Goal: Information Seeking & Learning: Check status

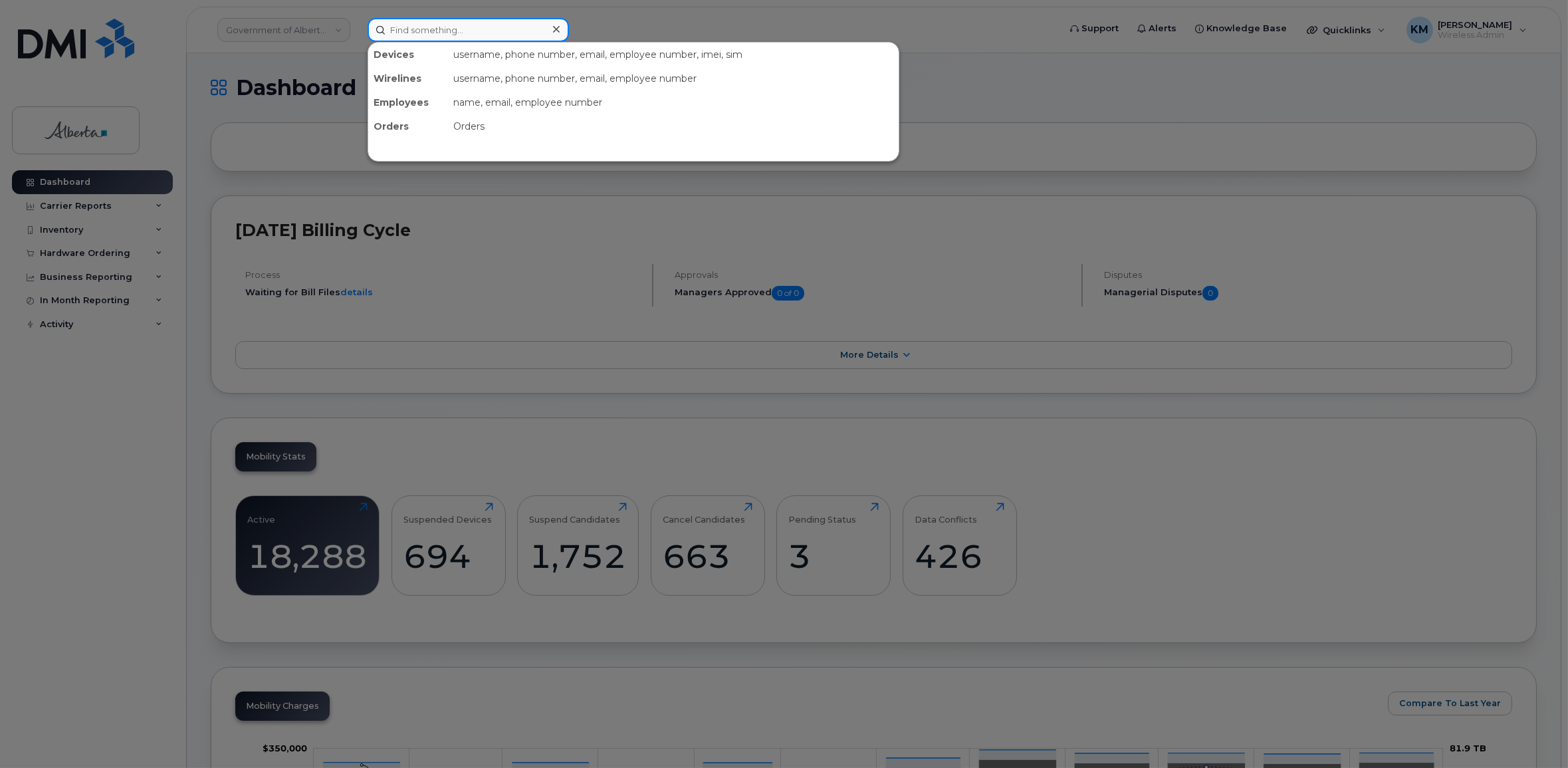
click at [465, 33] on input at bounding box center [469, 30] width 202 height 24
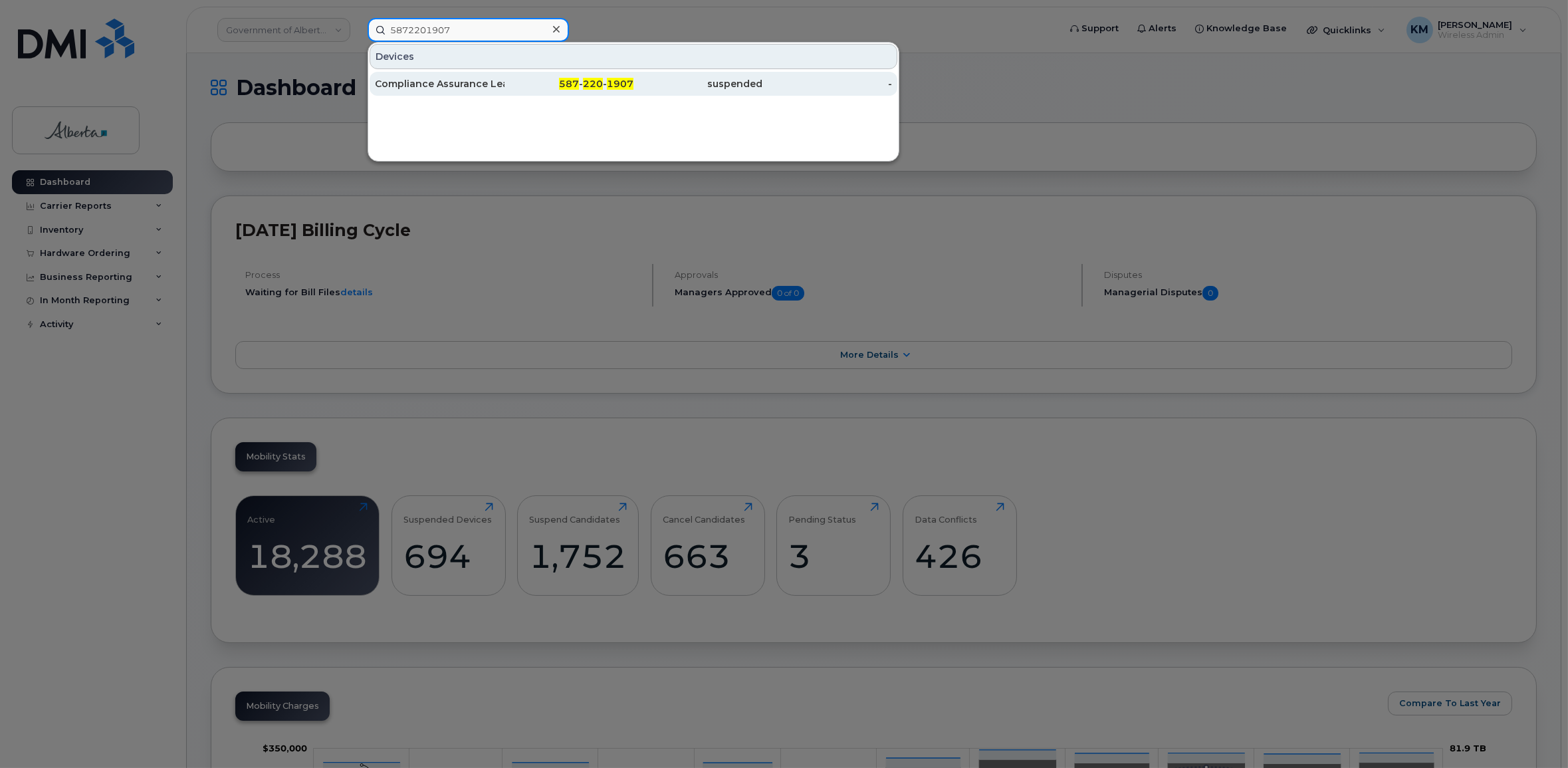
type input "5872201907"
click at [479, 81] on div "Compliance Assurance Lead Vacant" at bounding box center [440, 84] width 130 height 14
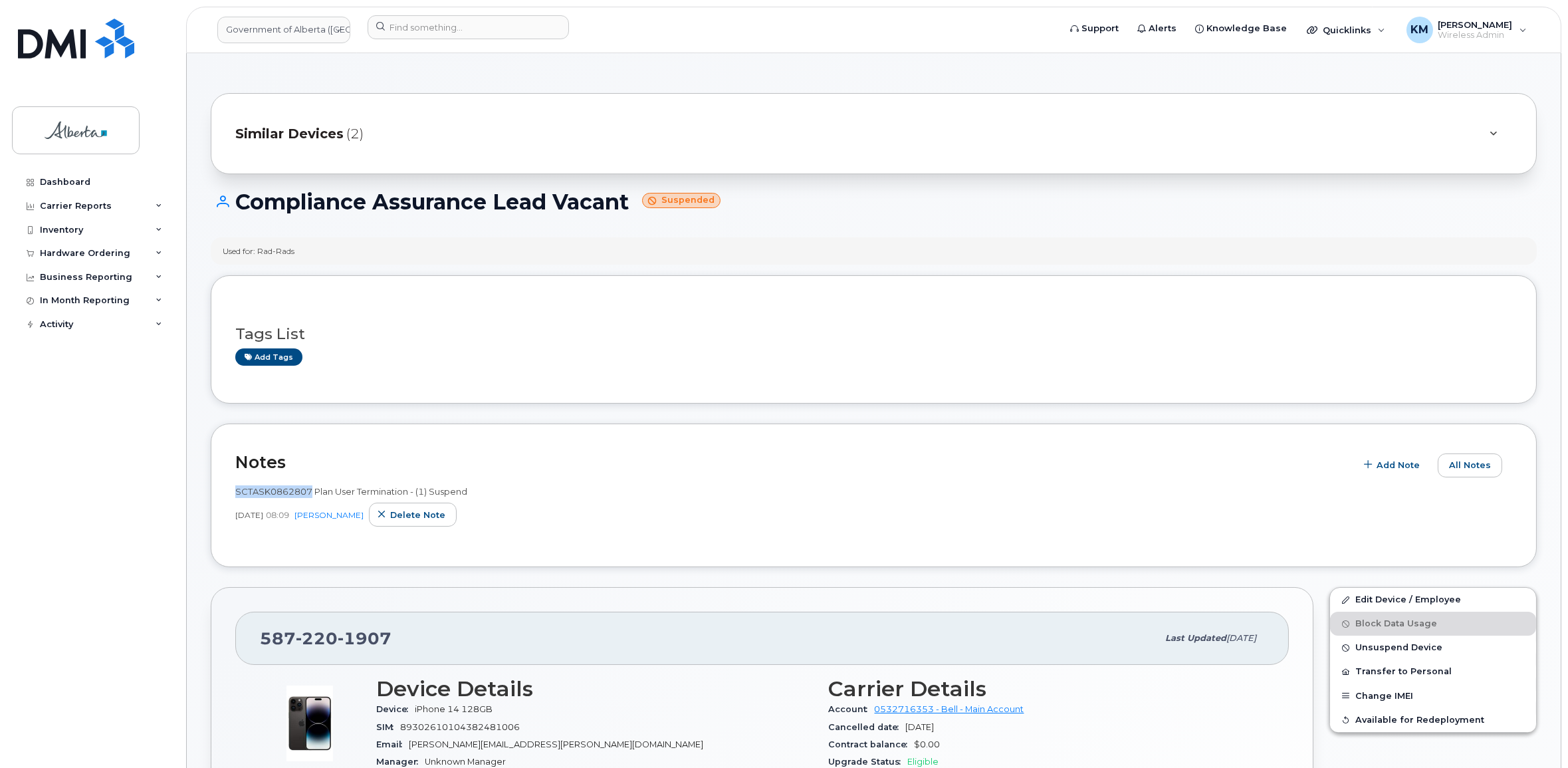
drag, startPoint x: 311, startPoint y: 492, endPoint x: 246, endPoint y: 494, distance: 65.0
click at [234, 495] on div "Notes Add Note All Notes SCTASK0862807 Plan User Termination - (1) Suspend [DAT…" at bounding box center [873, 495] width 1325 height 145
copy span "SCTASK0862807"
click at [433, 26] on input at bounding box center [469, 27] width 202 height 24
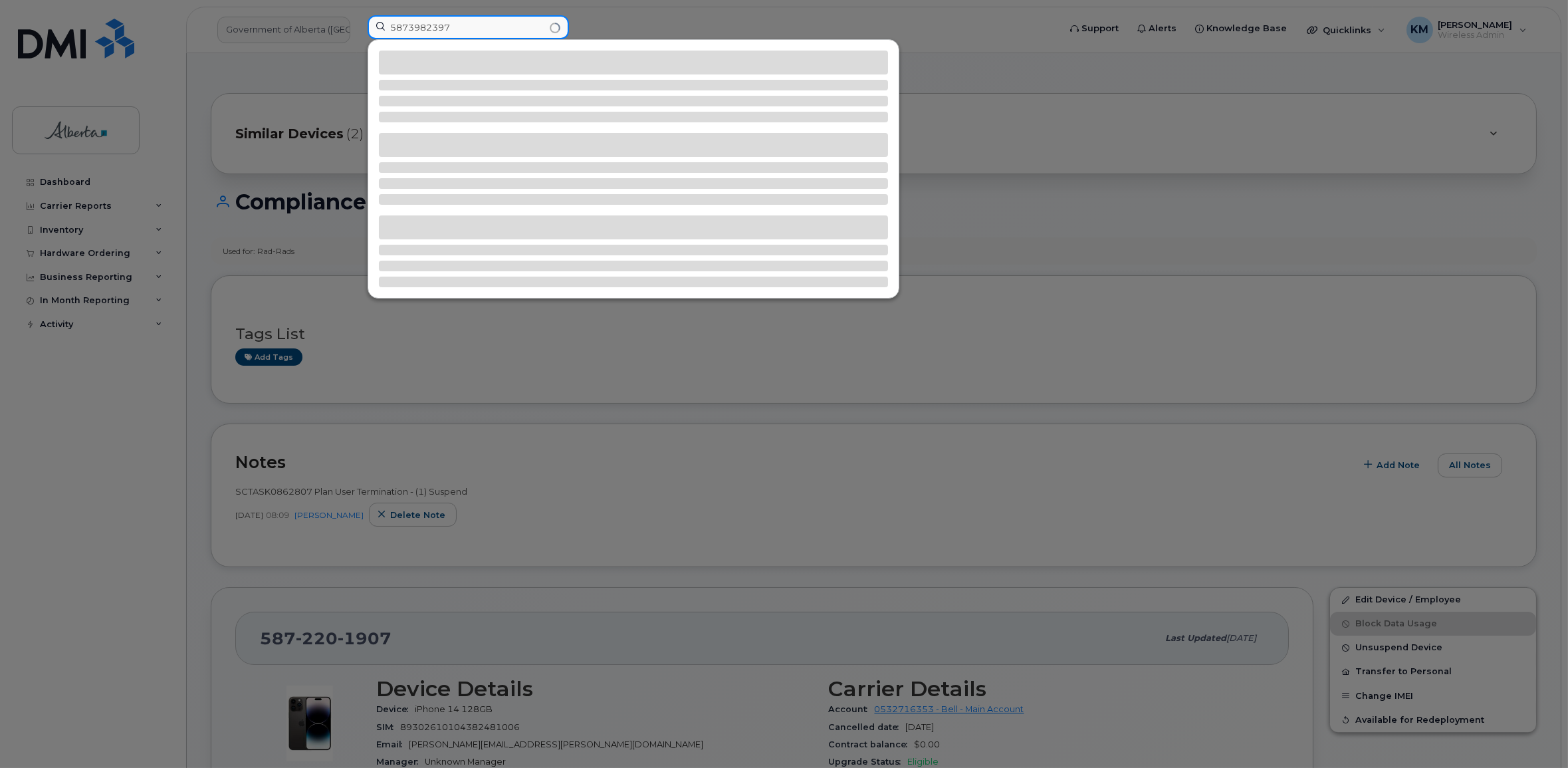
type input "5873982397"
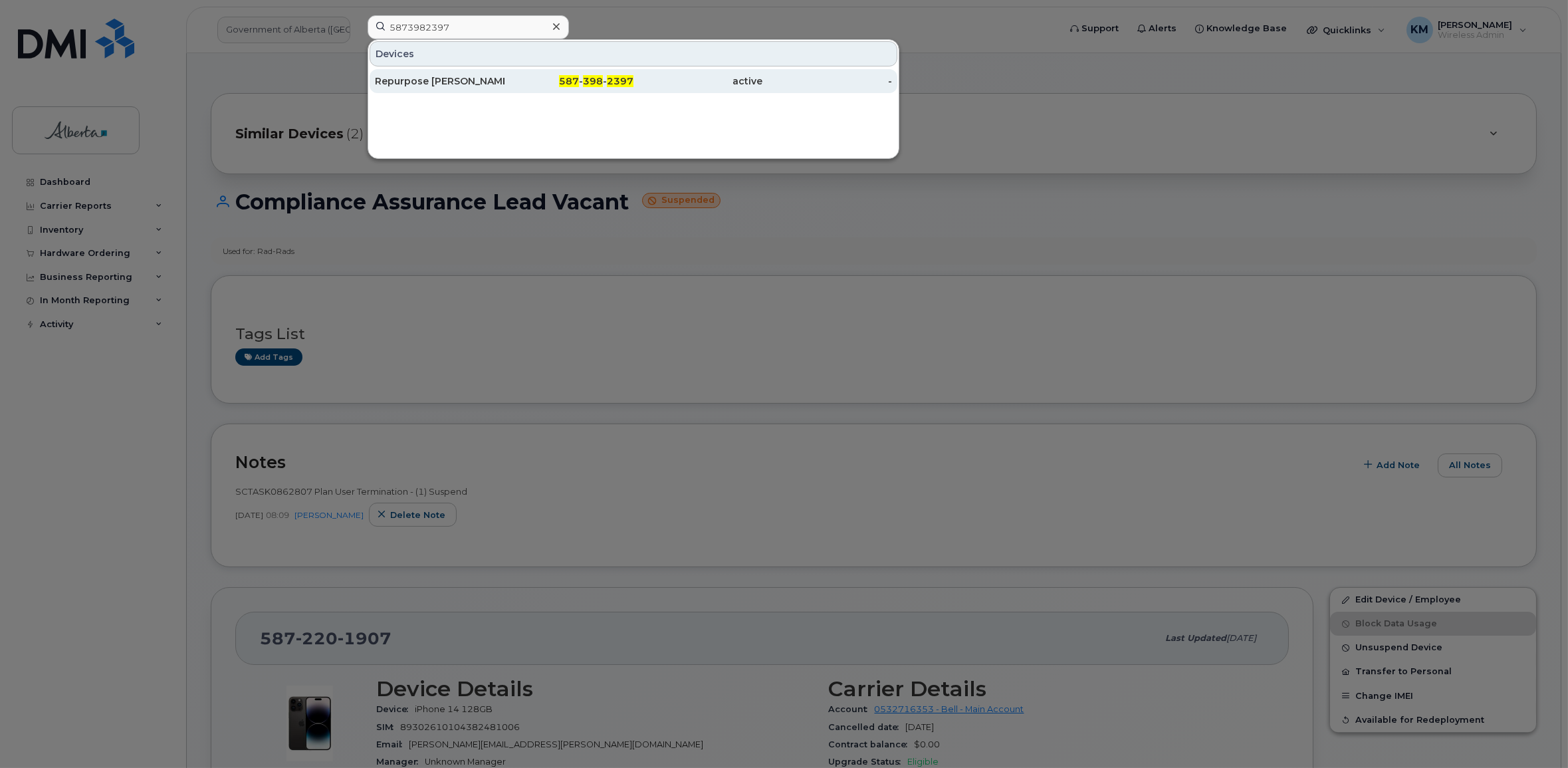
click at [472, 81] on div "Repurpose [PERSON_NAME]" at bounding box center [440, 81] width 130 height 14
